Goal: Find specific page/section: Find specific page/section

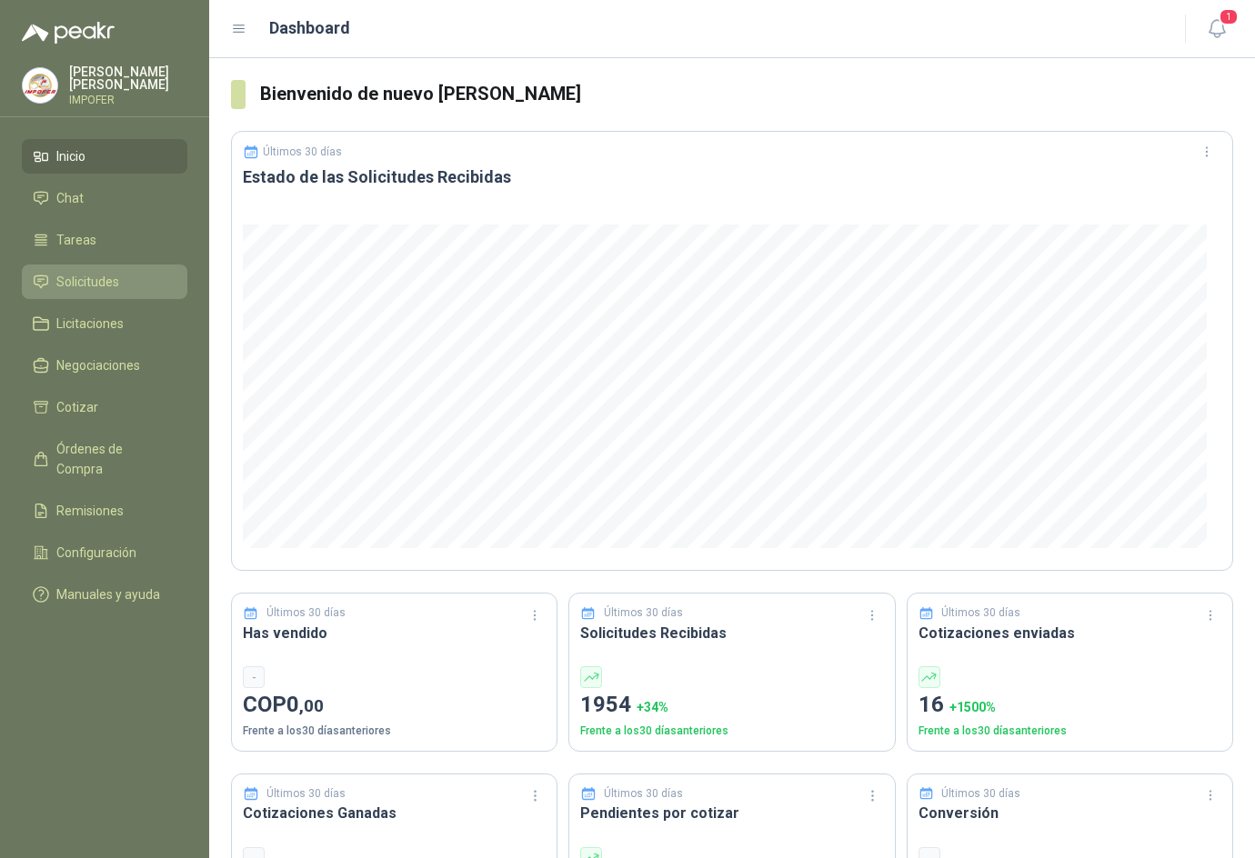
click at [124, 272] on li "Solicitudes" at bounding box center [105, 282] width 144 height 20
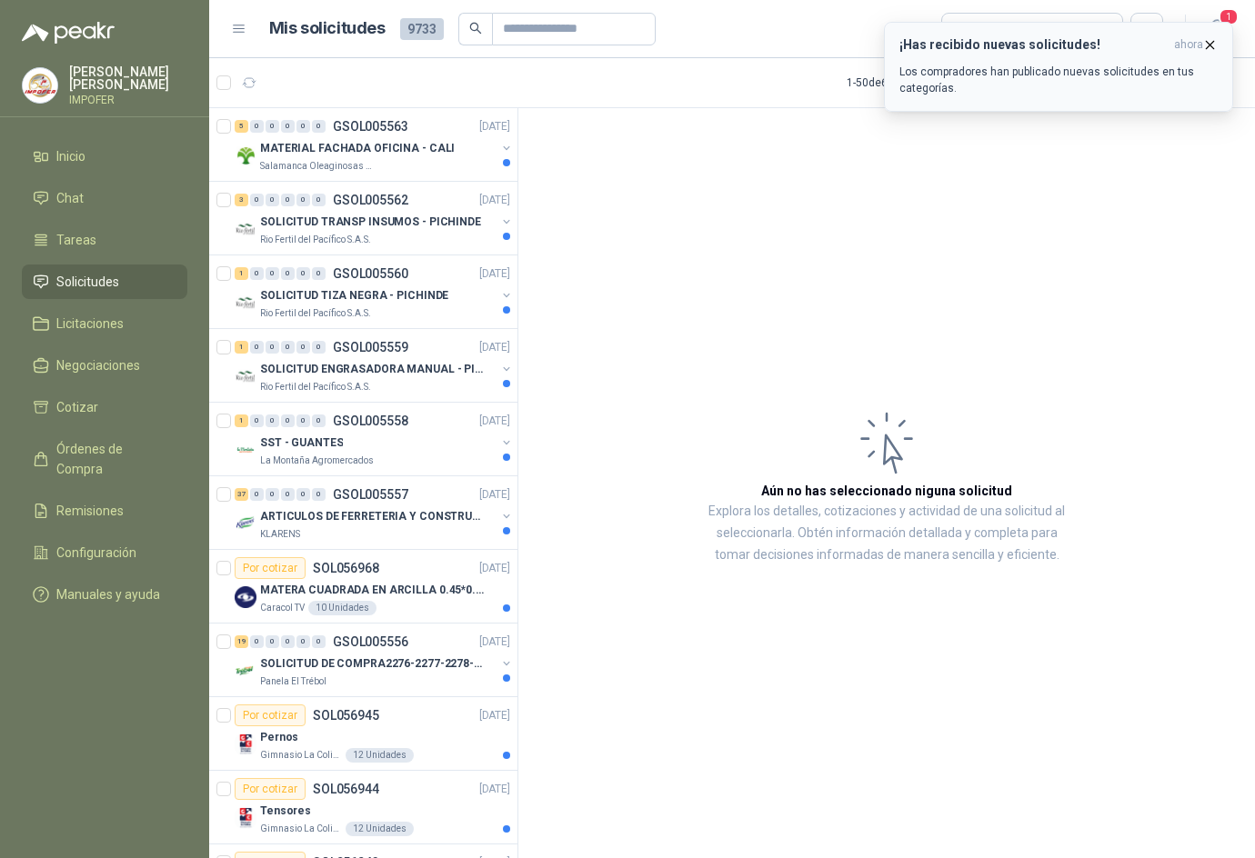
click at [1213, 42] on icon "button" at bounding box center [1209, 44] width 7 height 7
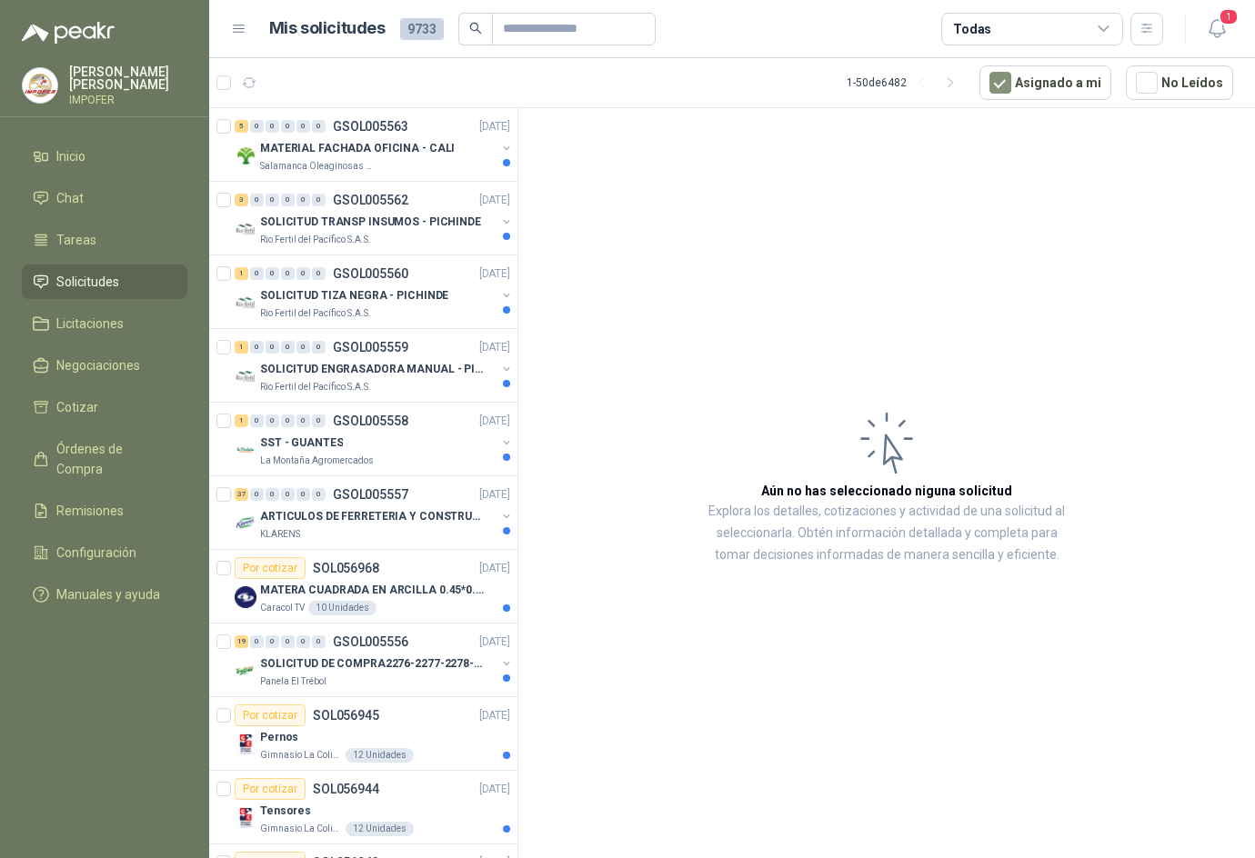
click at [1119, 30] on div "Todas" at bounding box center [1032, 29] width 182 height 33
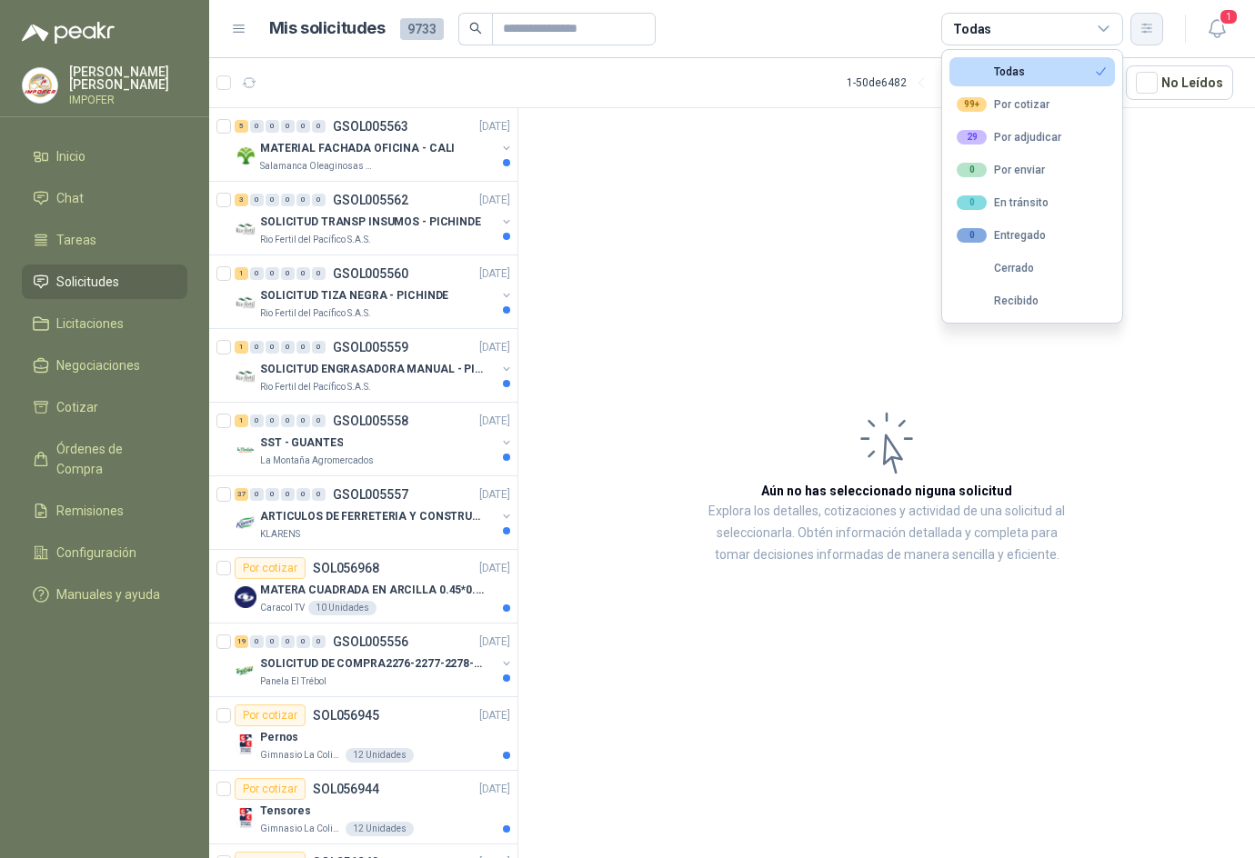
click at [1136, 43] on button "button" at bounding box center [1146, 29] width 33 height 33
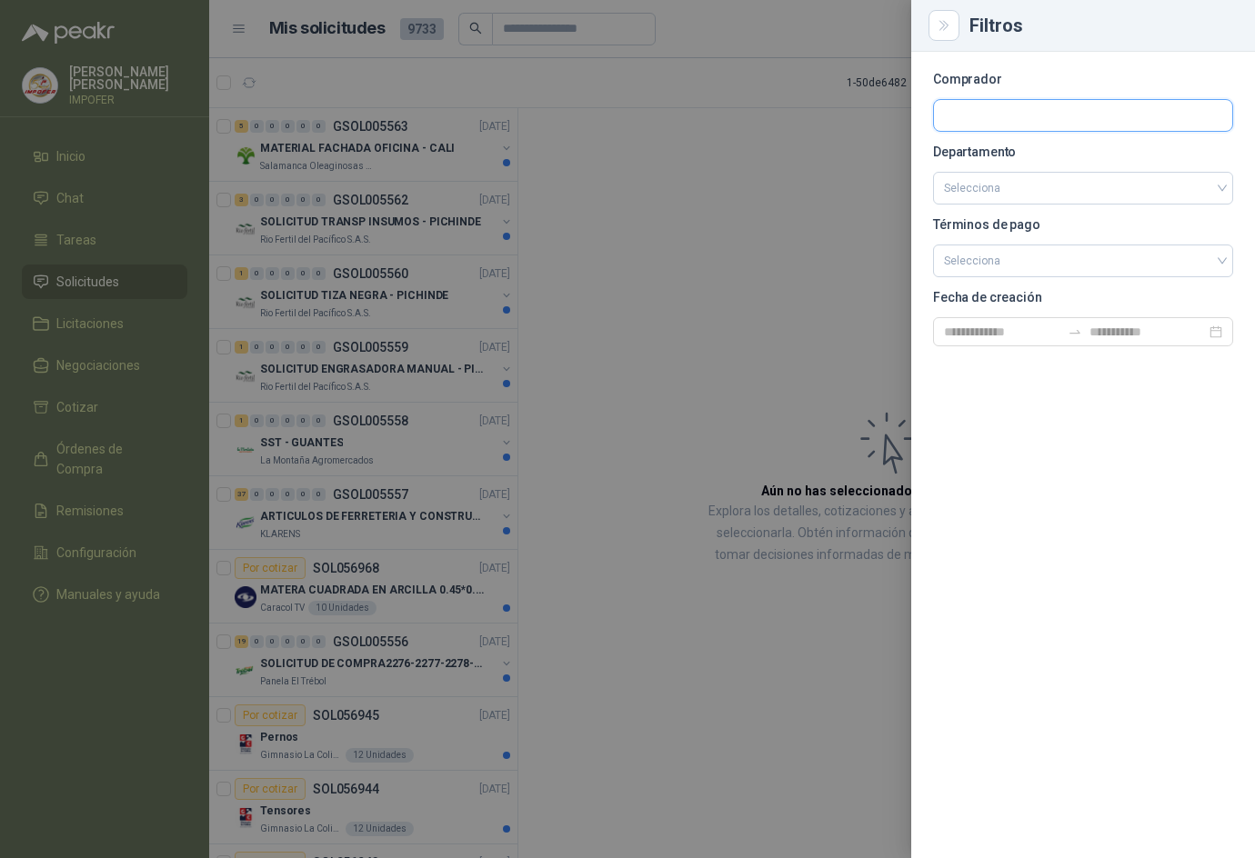
click at [989, 122] on input "text" at bounding box center [1083, 115] width 298 height 31
type input "***"
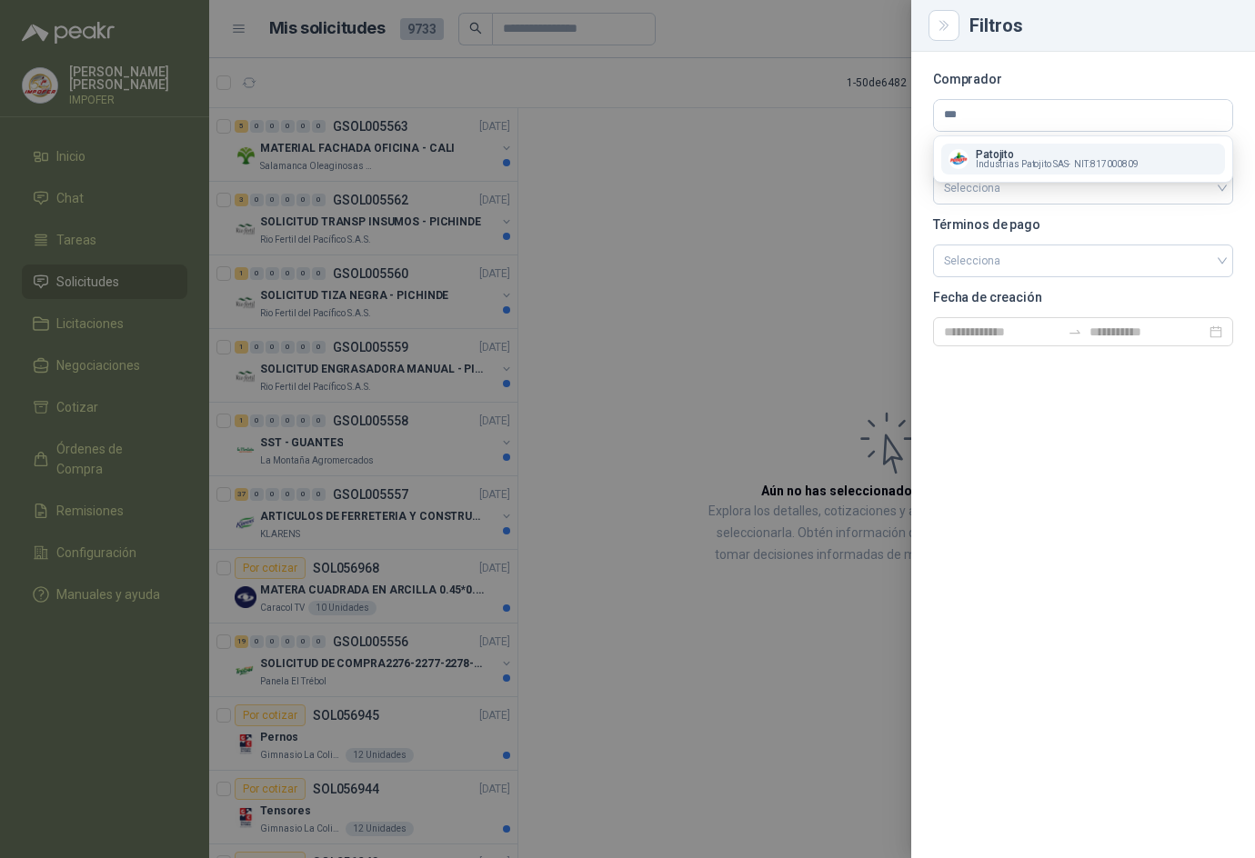
click at [1000, 161] on span "Industrias Patojito SAS -" at bounding box center [1022, 164] width 95 height 9
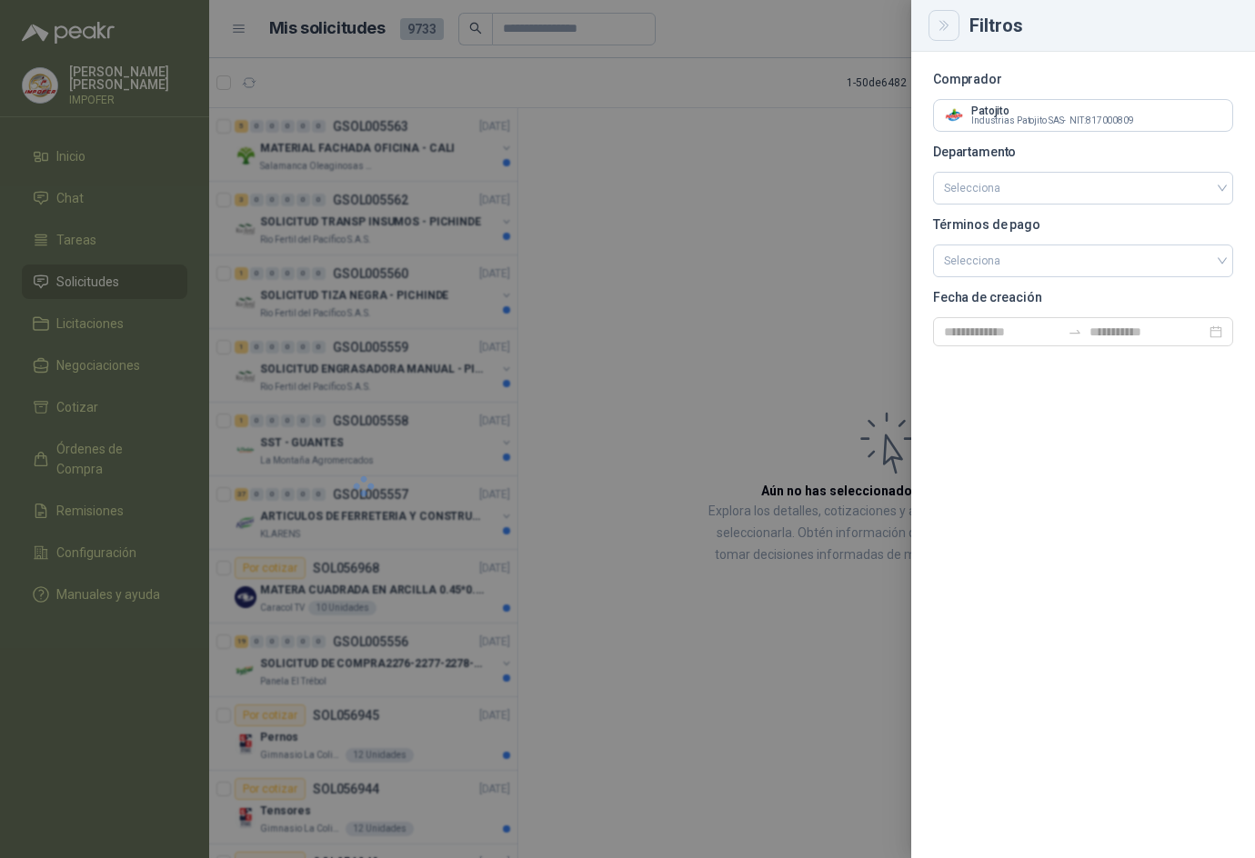
click at [945, 21] on icon "Close" at bounding box center [943, 25] width 15 height 15
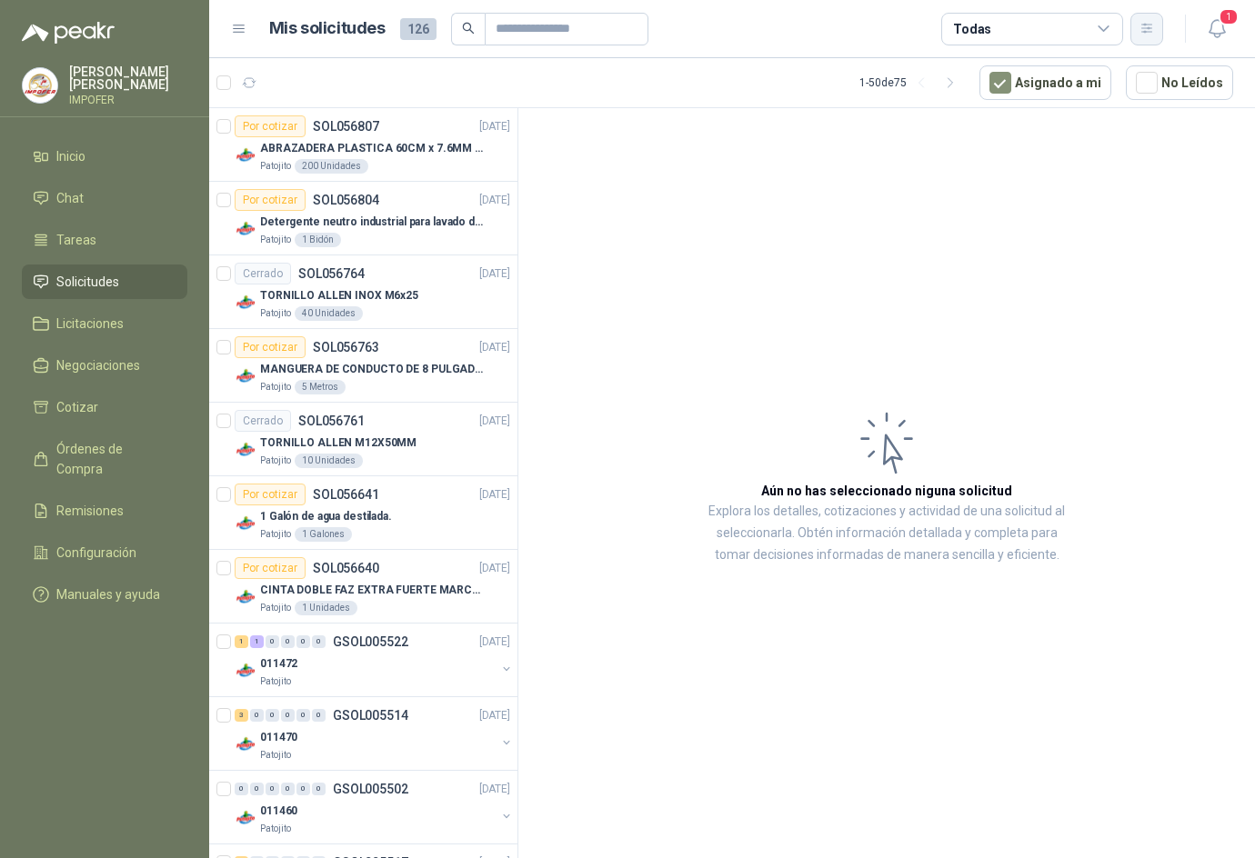
click at [1143, 31] on icon "button" at bounding box center [1146, 28] width 15 height 15
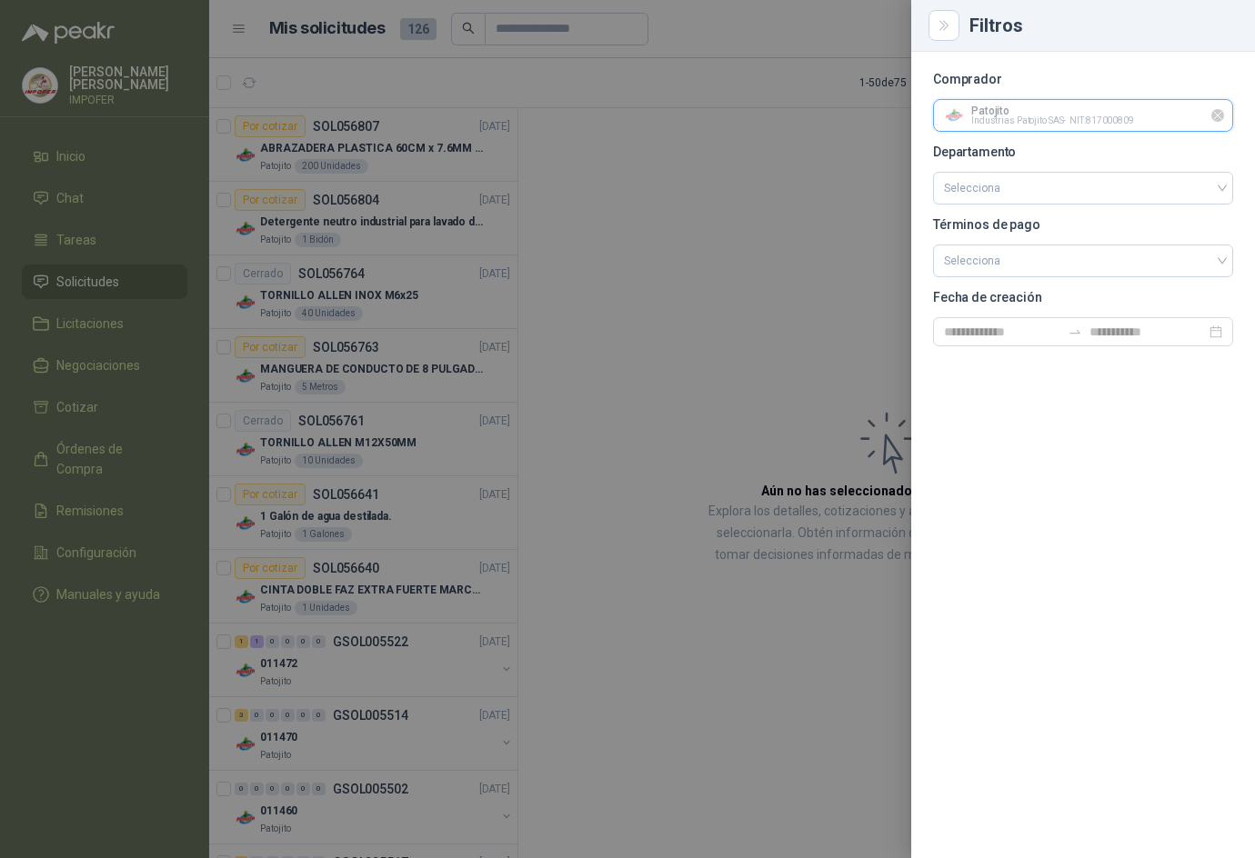
click at [1102, 117] on input "text" at bounding box center [1083, 115] width 298 height 31
type input "****"
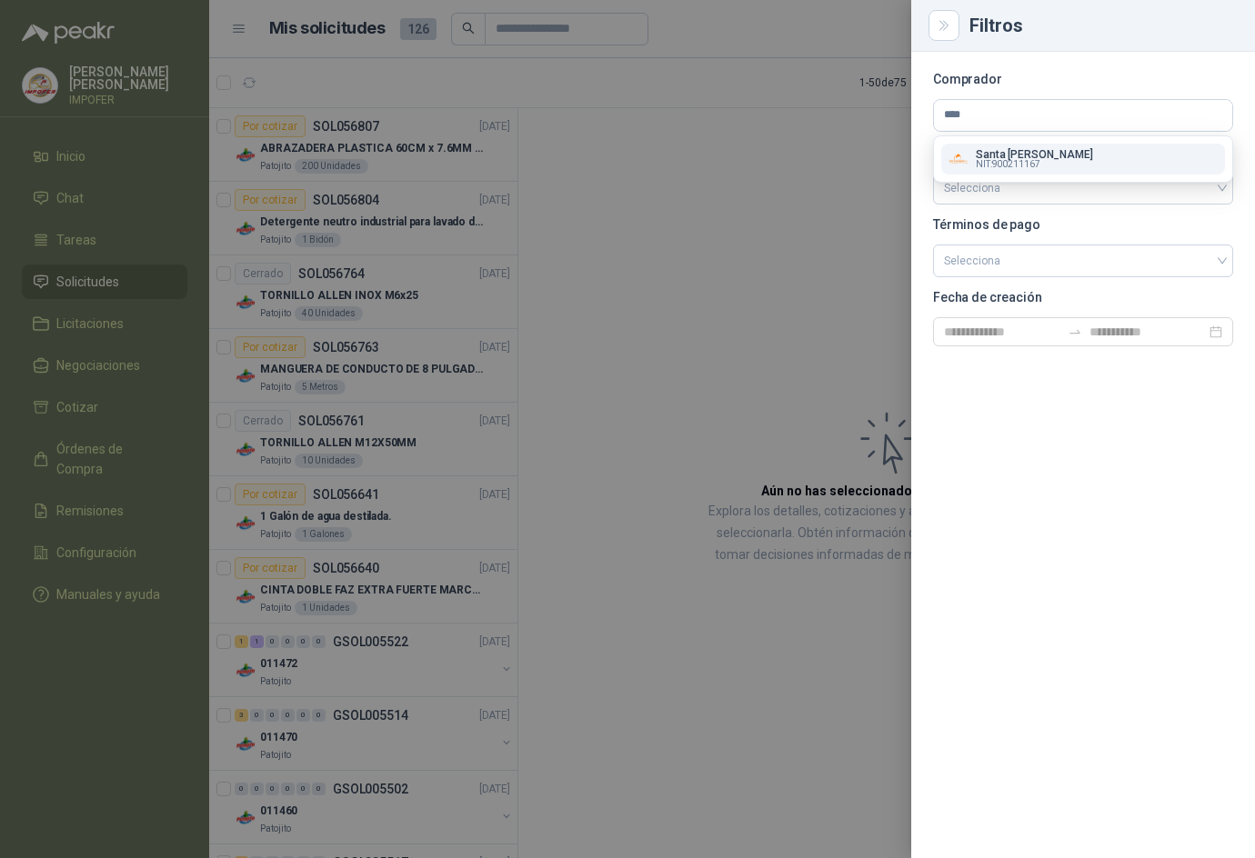
click at [1097, 160] on div "Santa [PERSON_NAME] NIT : 900211167" at bounding box center [1082, 159] width 269 height 20
click at [954, 22] on button "Close" at bounding box center [943, 25] width 31 height 31
